Goal: Find specific page/section

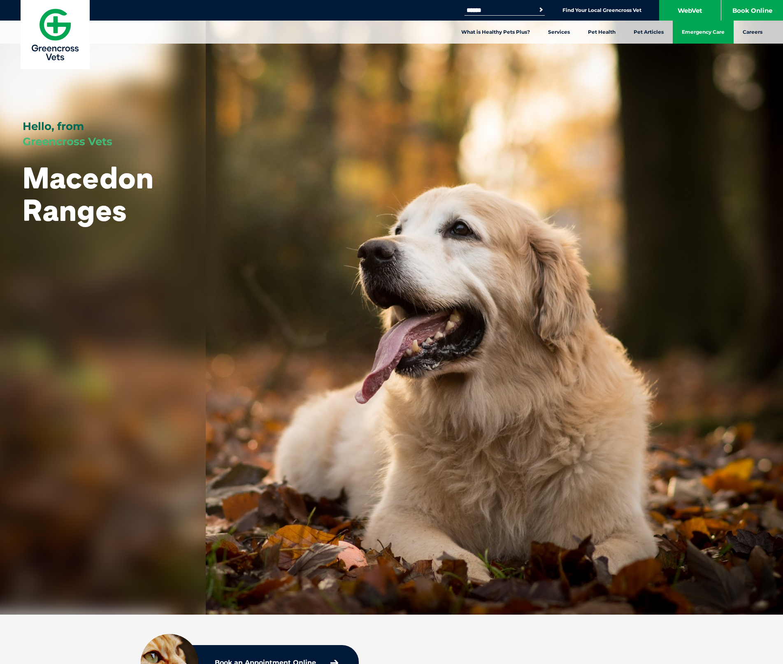
click at [721, 35] on link "Emergency Care" at bounding box center [703, 32] width 61 height 23
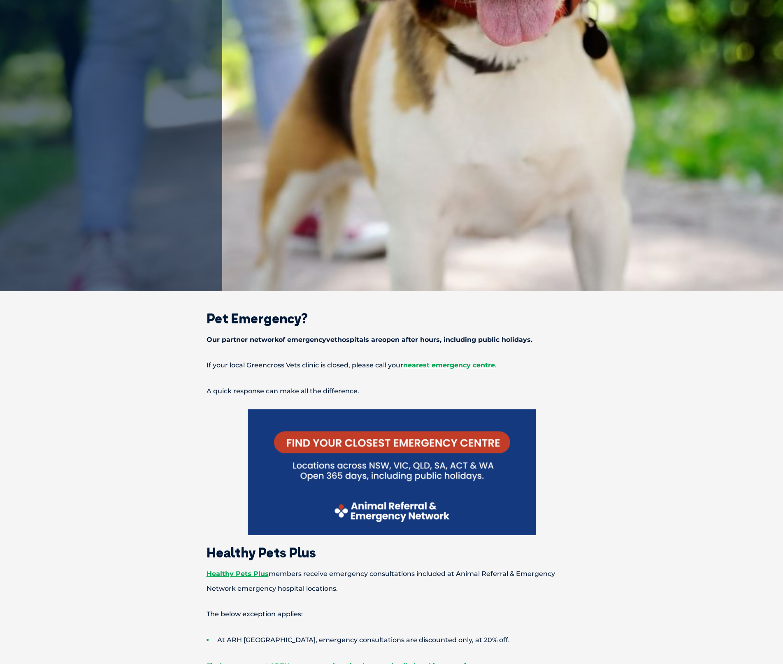
scroll to position [329, 0]
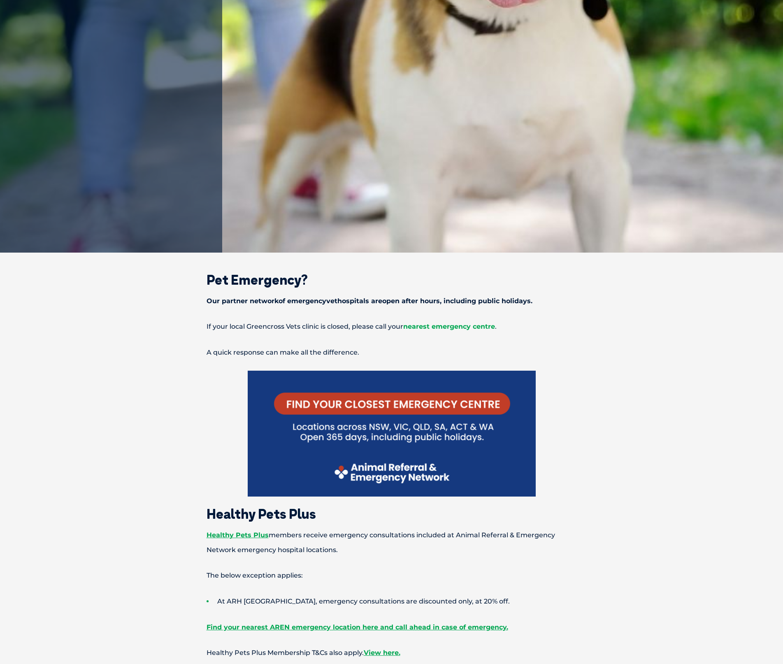
click at [432, 328] on span "nearest emergency centre" at bounding box center [449, 327] width 92 height 8
